Goal: Information Seeking & Learning: Understand process/instructions

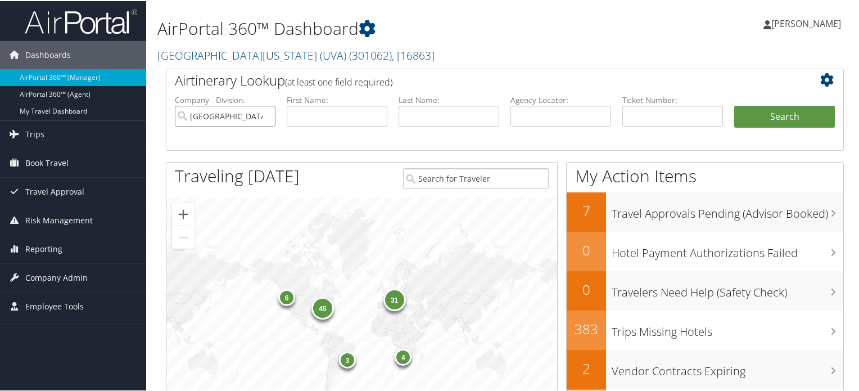
click at [265, 114] on input "[GEOGRAPHIC_DATA][US_STATE] (UVA)" at bounding box center [225, 115] width 101 height 21
click at [280, 56] on link "University of Virginia (UVA) ( 301062 ) , [ 16863 ]" at bounding box center [295, 54] width 277 height 15
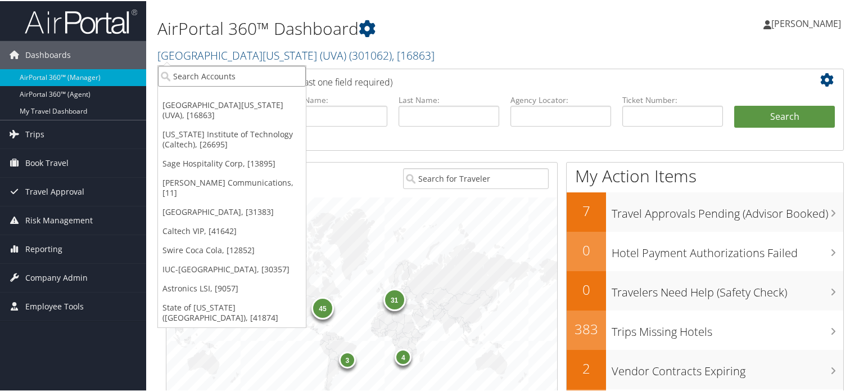
click at [237, 75] on input "search" at bounding box center [232, 75] width 148 height 21
type input "landmark"
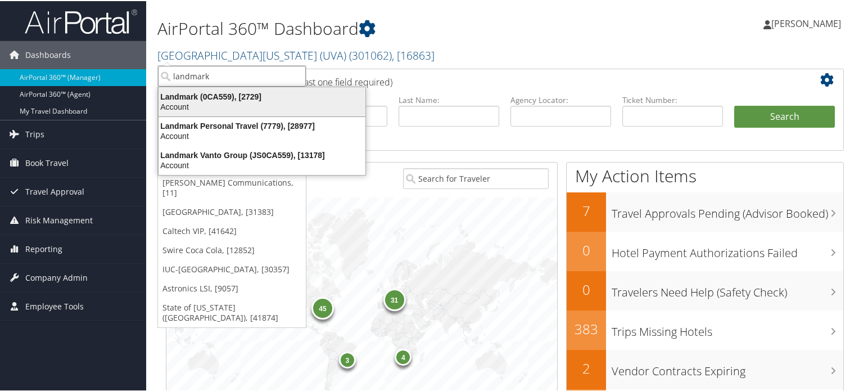
click at [236, 101] on div "Account" at bounding box center [262, 106] width 220 height 10
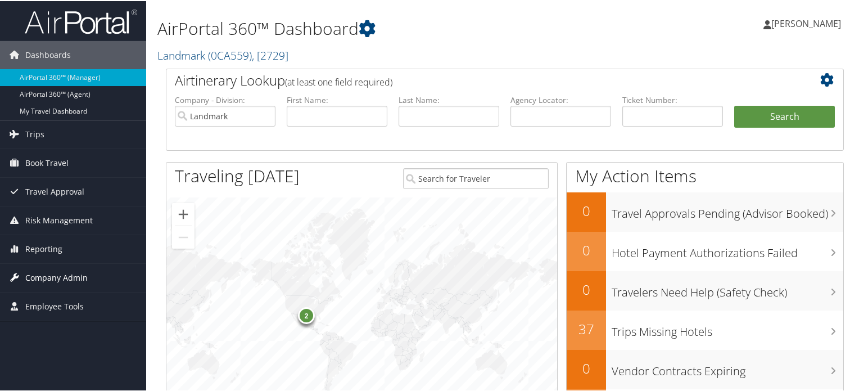
click at [46, 269] on span "Company Admin" at bounding box center [56, 277] width 62 height 28
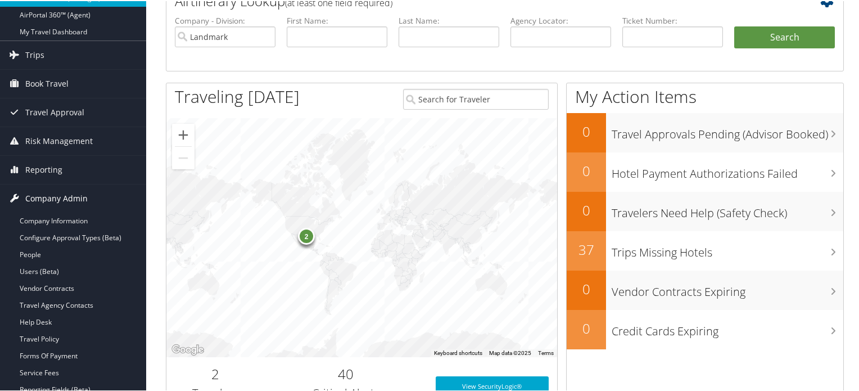
scroll to position [112, 0]
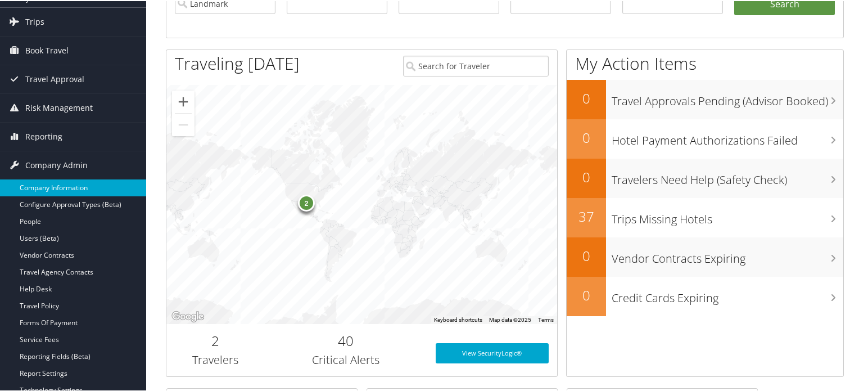
click at [68, 184] on link "Company Information" at bounding box center [73, 186] width 146 height 17
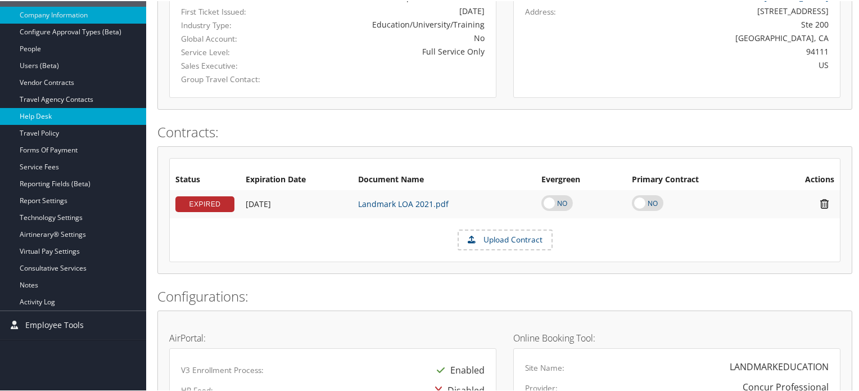
scroll to position [259, 0]
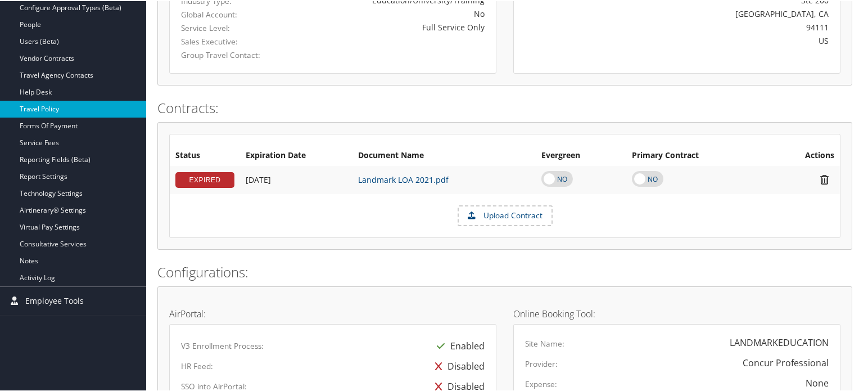
click at [56, 106] on link "Travel Policy" at bounding box center [73, 108] width 146 height 17
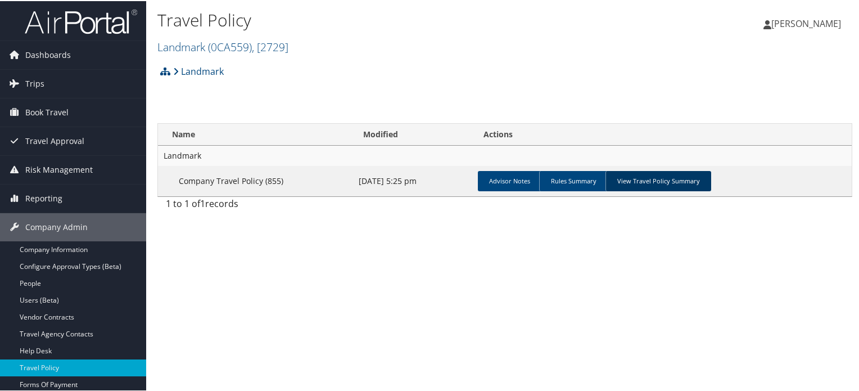
click at [661, 175] on link "View Travel Policy Summary" at bounding box center [659, 180] width 106 height 20
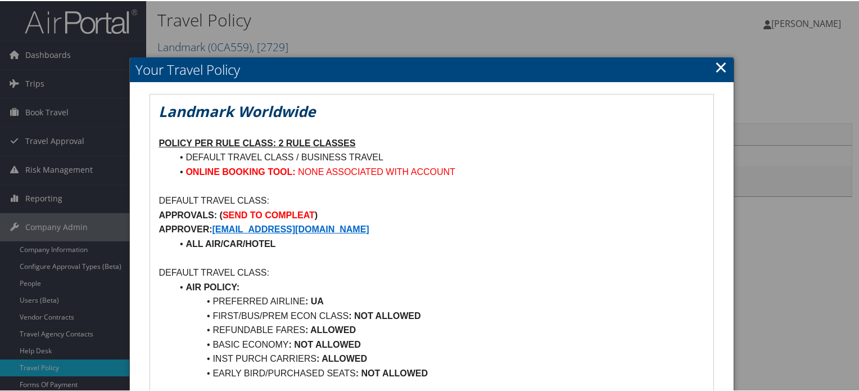
click at [715, 64] on link "×" at bounding box center [721, 66] width 13 height 22
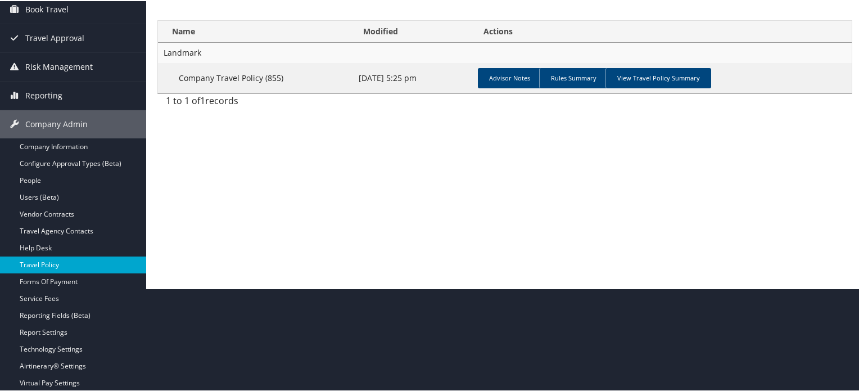
scroll to position [169, 0]
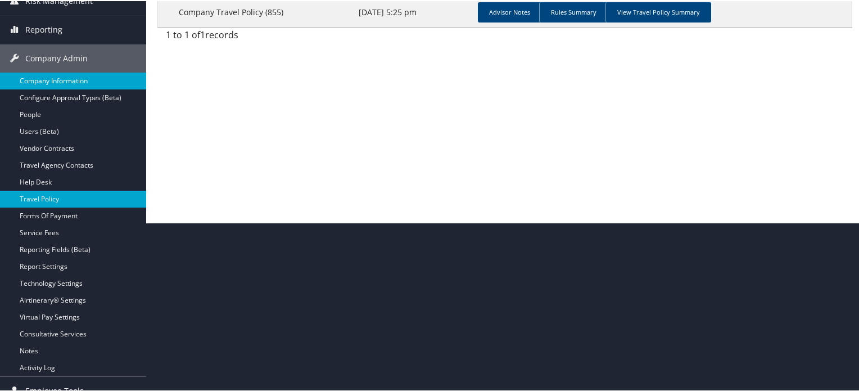
click at [102, 78] on link "Company Information" at bounding box center [73, 79] width 146 height 17
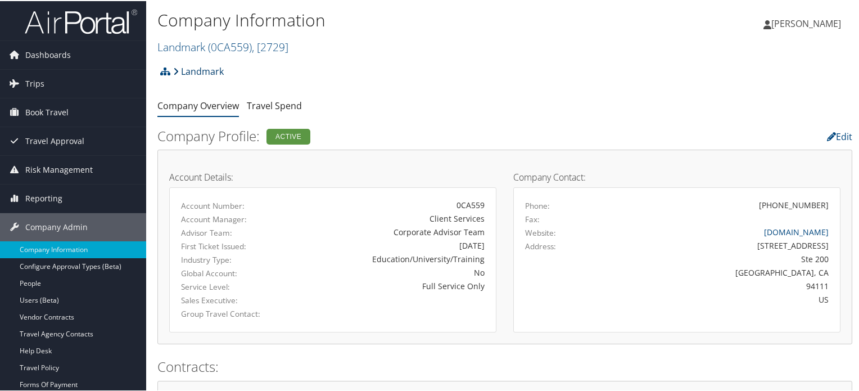
click at [218, 69] on link "Landmark" at bounding box center [198, 70] width 51 height 22
click at [107, 16] on img at bounding box center [81, 20] width 112 height 26
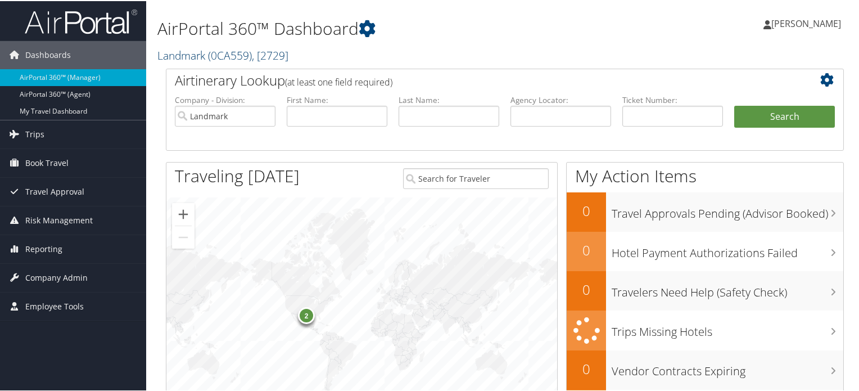
click at [277, 55] on span ", [ 2729 ]" at bounding box center [270, 54] width 37 height 15
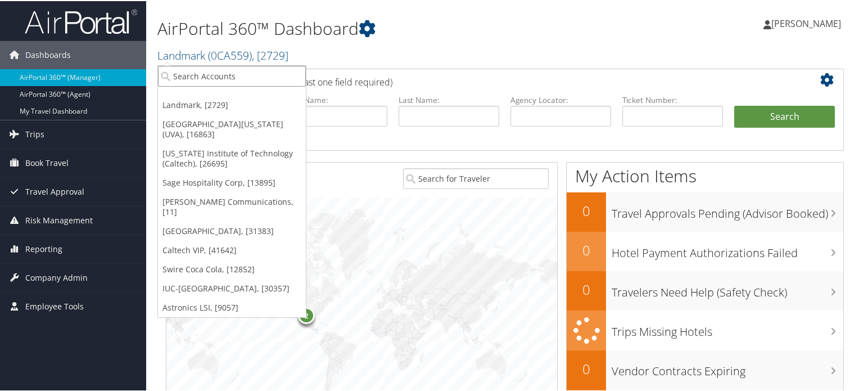
click at [230, 74] on input "search" at bounding box center [232, 75] width 148 height 21
type input "caroll"
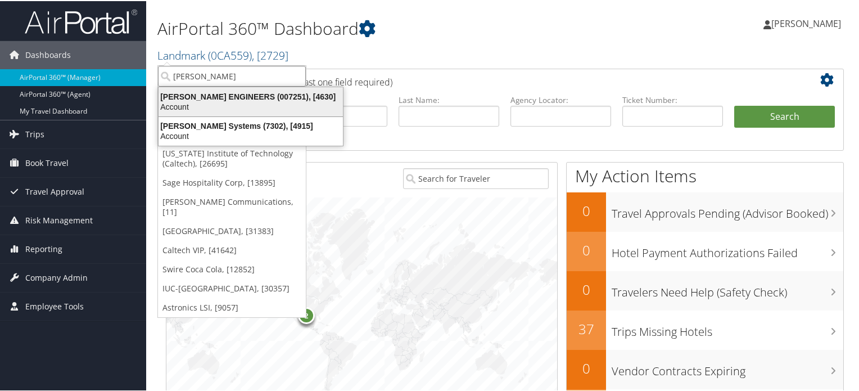
click at [214, 100] on div "CAROLLO ENGINEERS (007251), [4630]" at bounding box center [251, 96] width 198 height 10
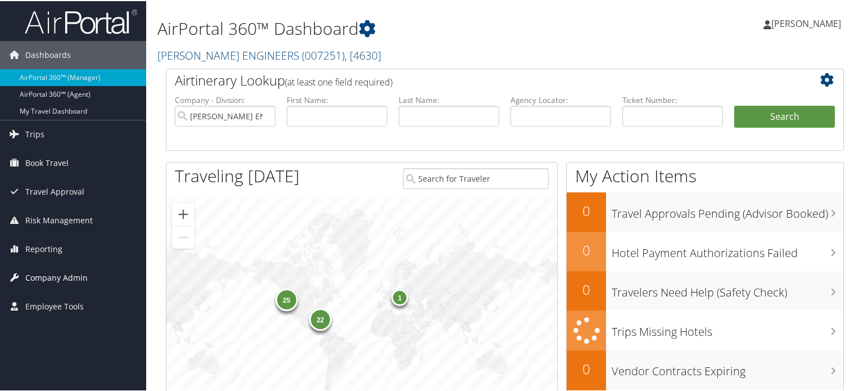
click at [46, 272] on span "Company Admin" at bounding box center [56, 277] width 62 height 28
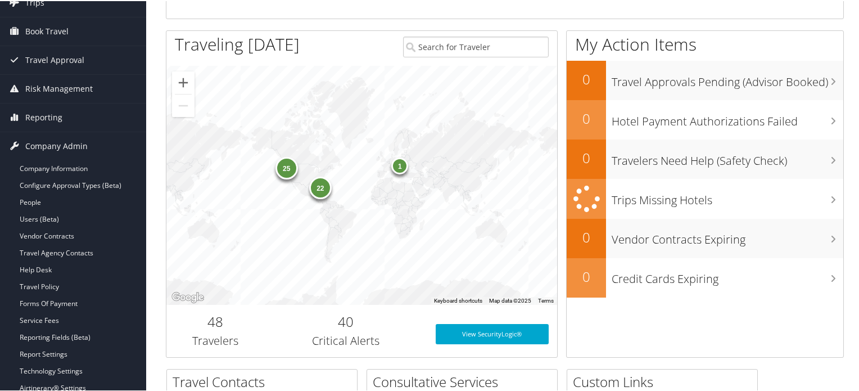
scroll to position [169, 0]
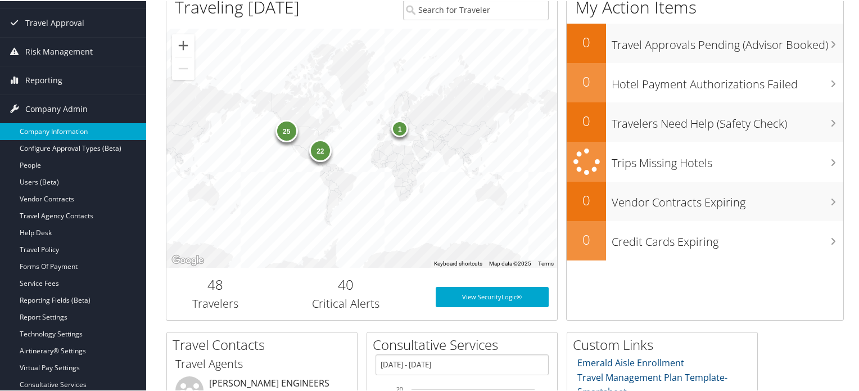
click at [78, 128] on link "Company Information" at bounding box center [73, 130] width 146 height 17
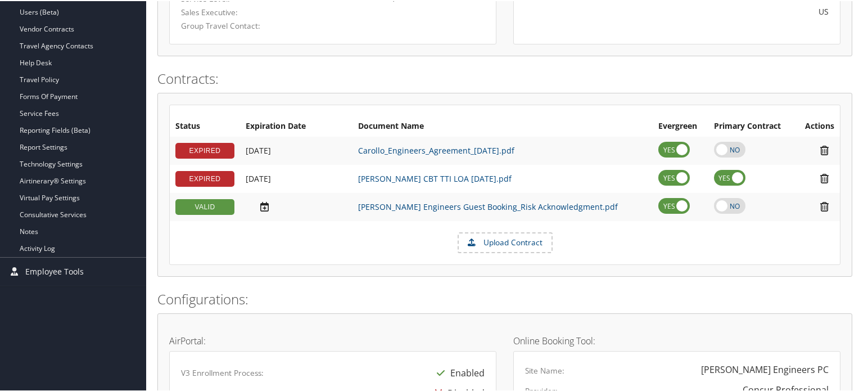
scroll to position [63, 0]
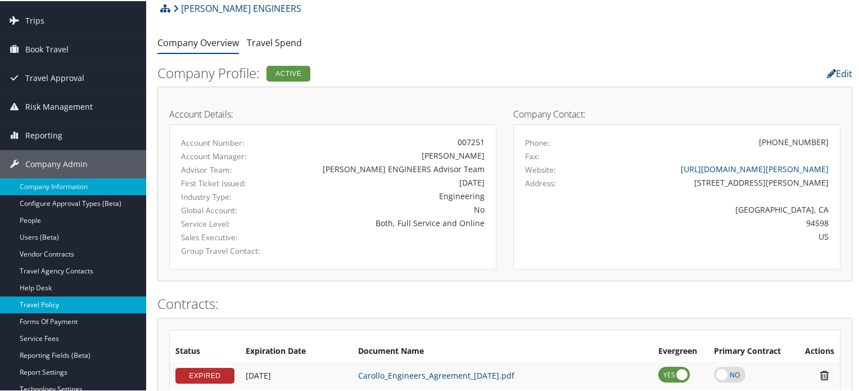
click at [52, 304] on link "Travel Policy" at bounding box center [73, 303] width 146 height 17
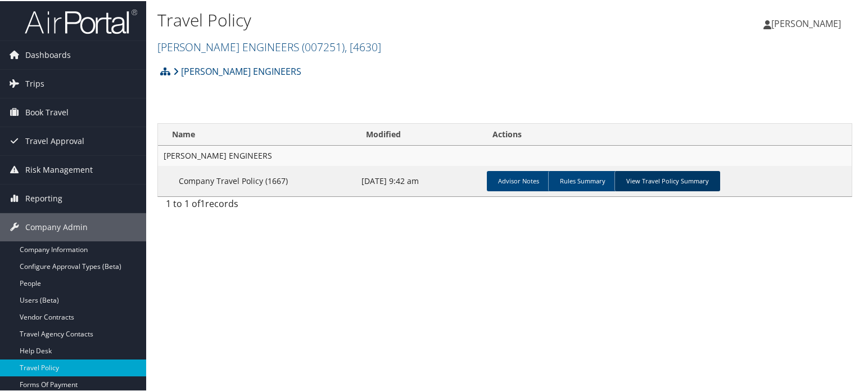
click at [647, 182] on link "View Travel Policy Summary" at bounding box center [668, 180] width 106 height 20
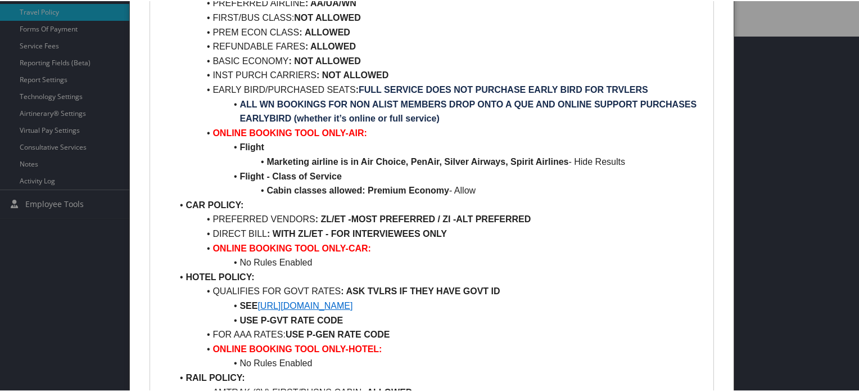
scroll to position [337, 0]
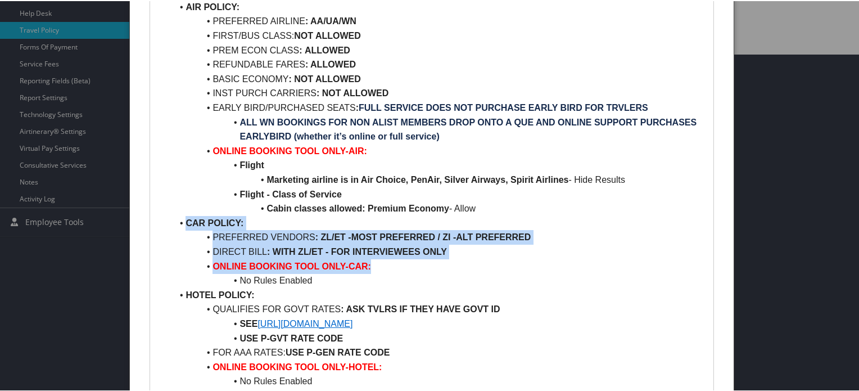
drag, startPoint x: 185, startPoint y: 222, endPoint x: 599, endPoint y: 269, distance: 416.5
click at [599, 269] on ul "AIR POLICY: PREFERRED AIRLINE : AA/UA/WN FIRST/BUS CLASS: NOT ALLOWED PREM ECON…" at bounding box center [432, 251] width 546 height 504
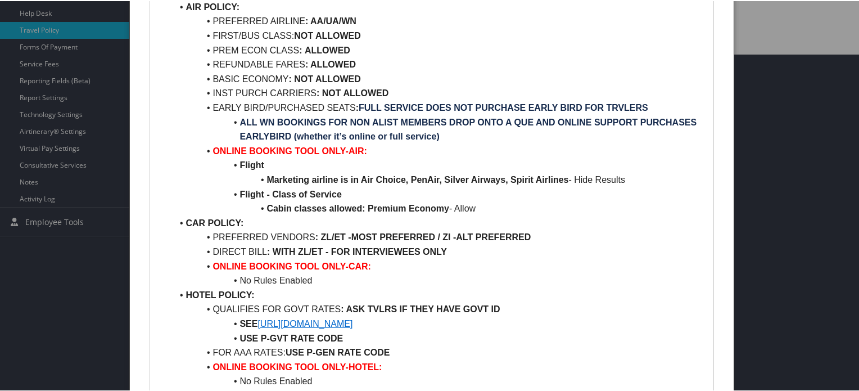
click at [254, 214] on li "Cabin classes allowed: Premium Economy - Allow" at bounding box center [438, 207] width 532 height 15
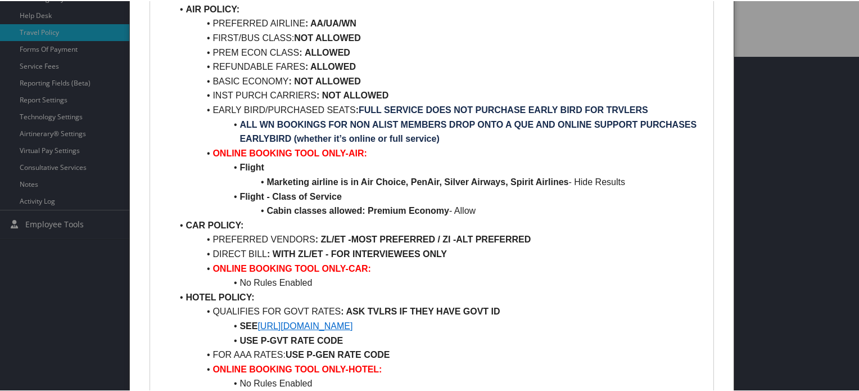
scroll to position [394, 0]
